Goal: Use online tool/utility: Utilize a website feature to perform a specific function

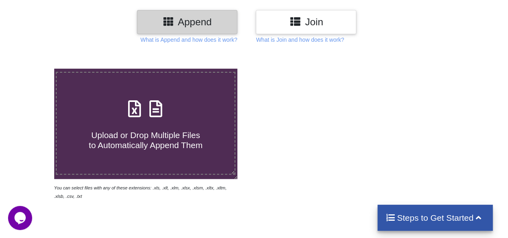
click at [155, 154] on label "Upload or Drop Multiple Files to Automatically Append Them" at bounding box center [145, 123] width 179 height 103
click at [33, 69] on input "Upload or Drop Multiple Files to Automatically Append Them" at bounding box center [33, 69] width 0 height 0
type input "C:\fakepath\Attendance 15082025 (2).xlsx"
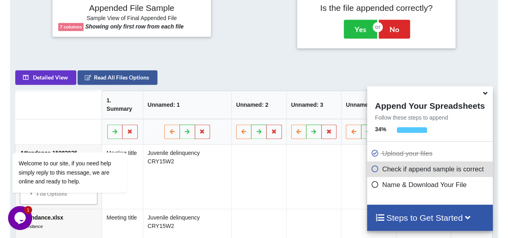
scroll to position [299, 0]
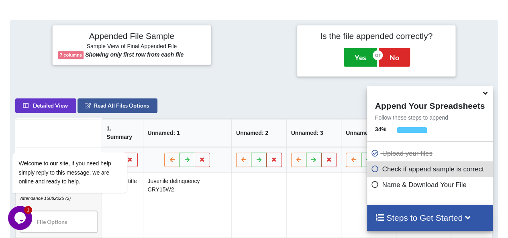
click at [366, 54] on button "Yes" at bounding box center [359, 57] width 33 height 18
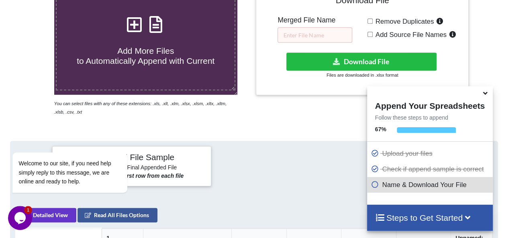
scroll to position [161, 0]
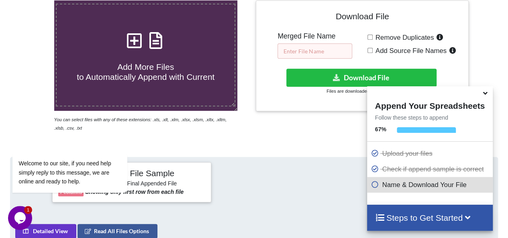
click at [313, 49] on input "text" at bounding box center [314, 50] width 75 height 15
type input "t"
type input "r"
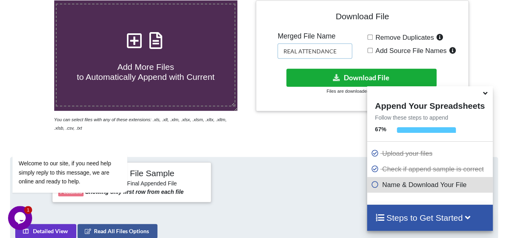
type input "REAL ATTENDANCE"
click at [311, 74] on button "Download File" at bounding box center [361, 78] width 150 height 18
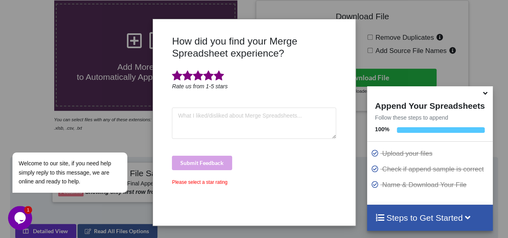
click at [215, 75] on span at bounding box center [218, 75] width 10 height 11
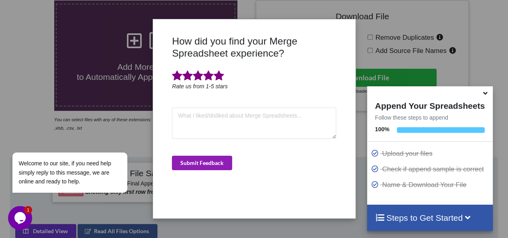
click at [212, 160] on button "Submit Feedback" at bounding box center [202, 163] width 60 height 14
